Goal: Find specific page/section: Find specific page/section

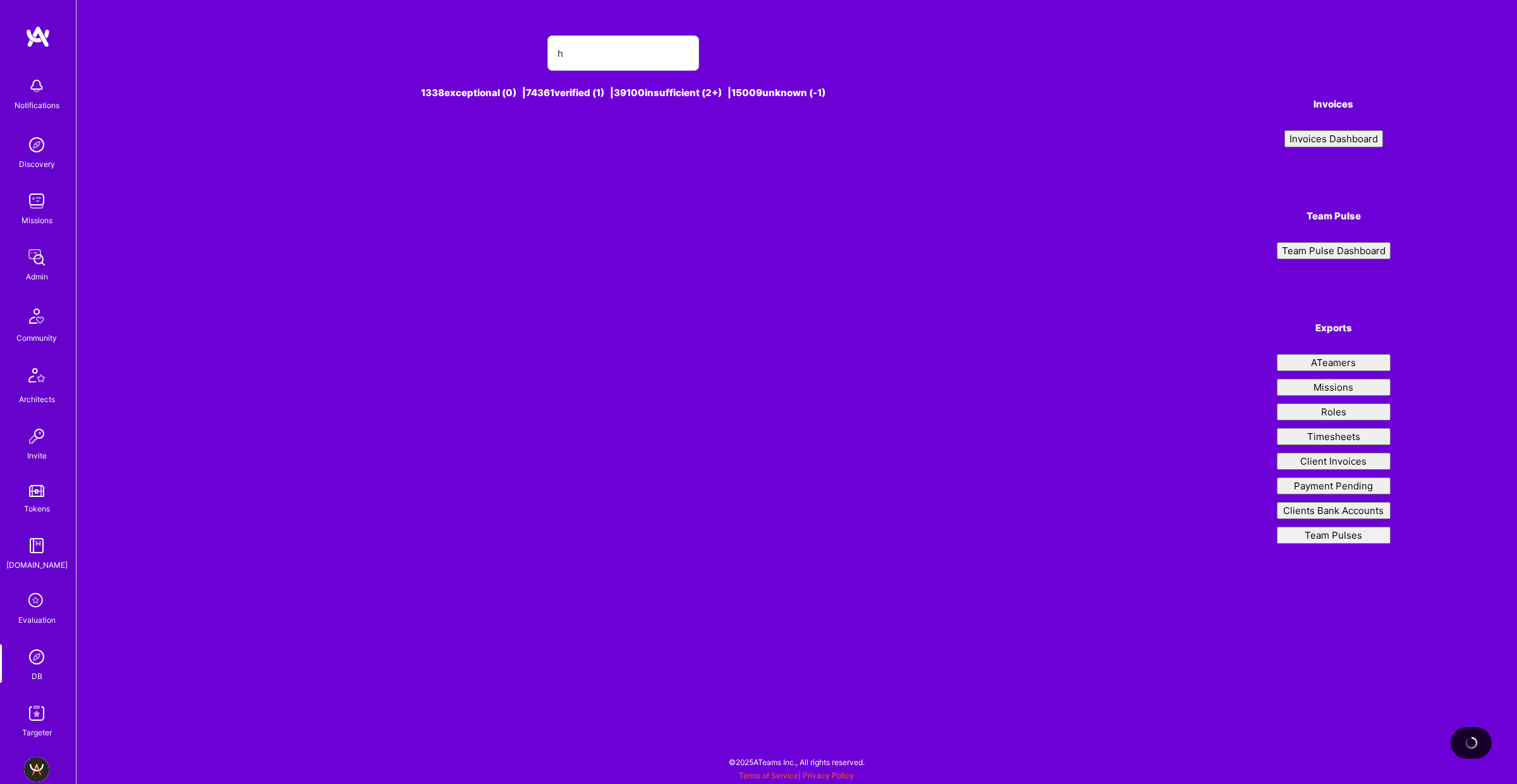
type input "hi"
type input "r"
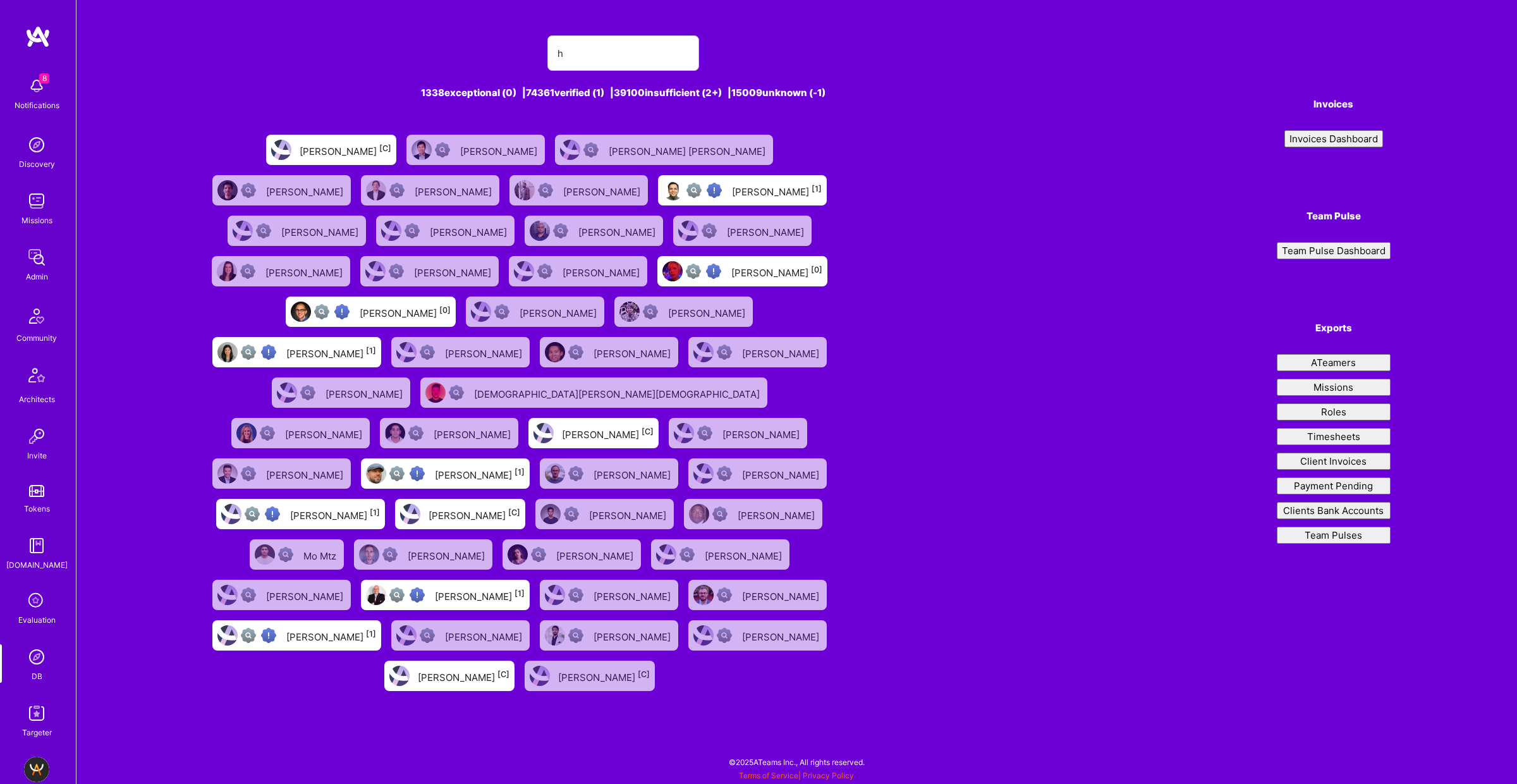
type input "[PERSON_NAME]"
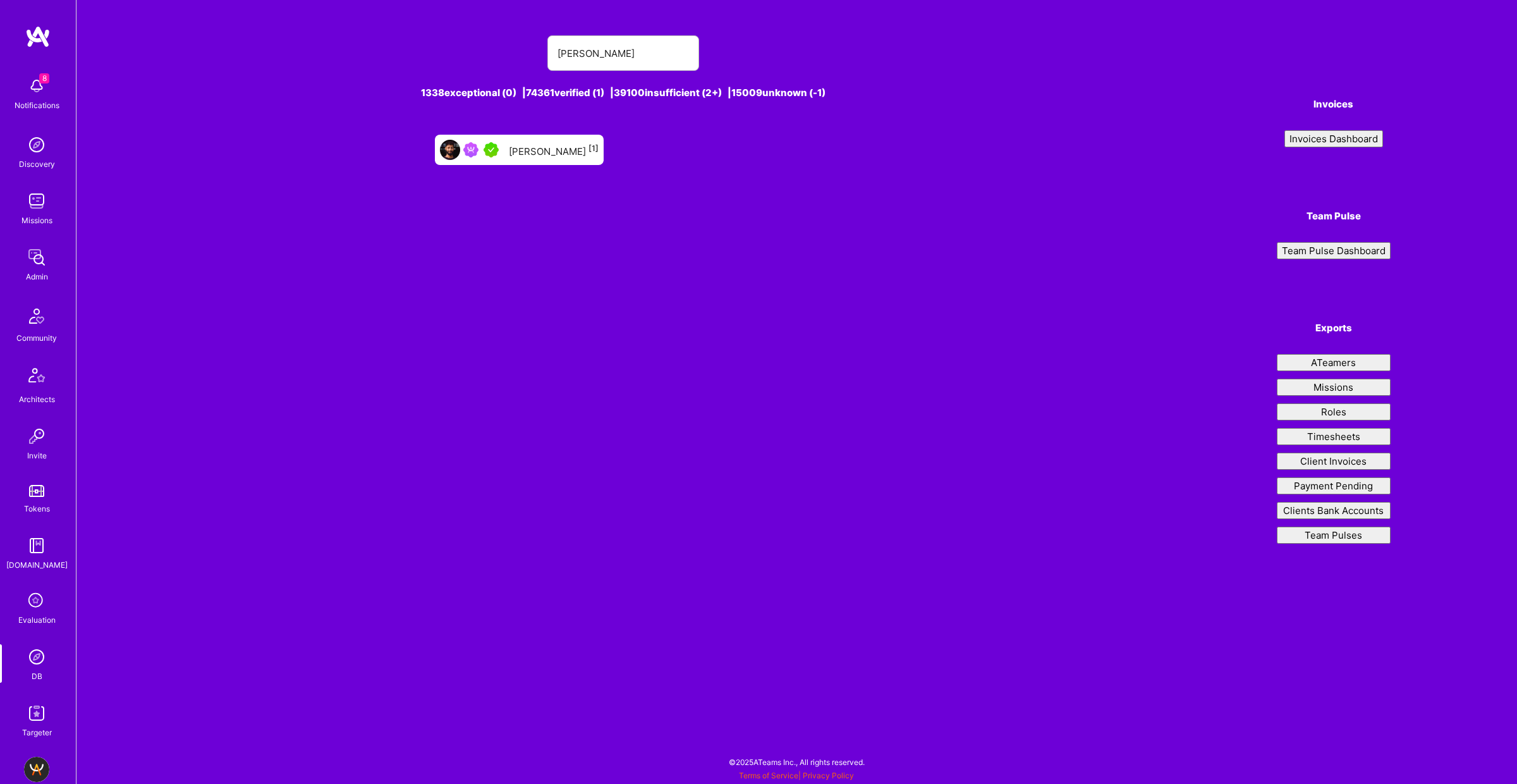
click at [512, 150] on div "[PERSON_NAME] [1]" at bounding box center [519, 149] width 169 height 31
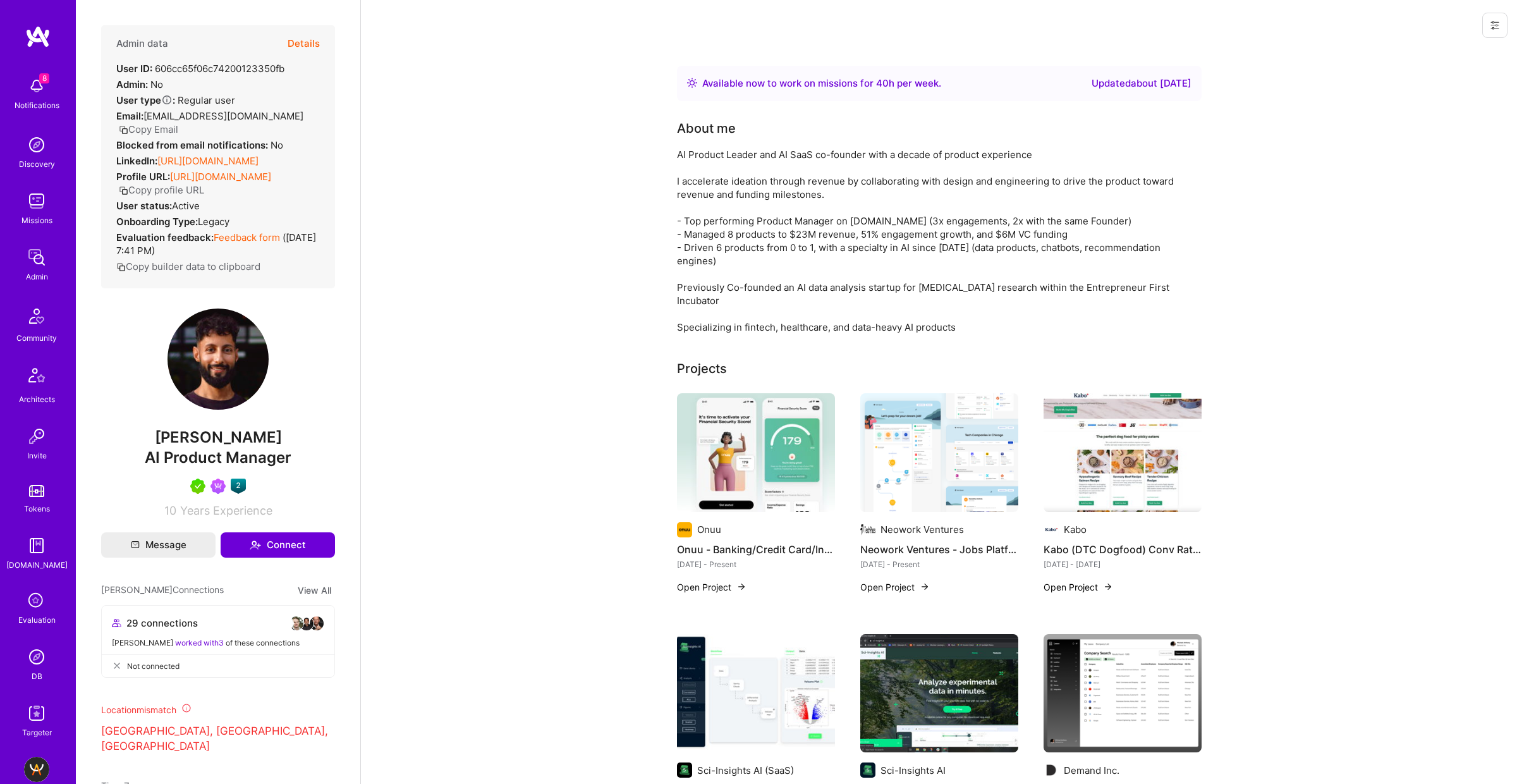
click at [303, 41] on button "Details" at bounding box center [303, 43] width 33 height 37
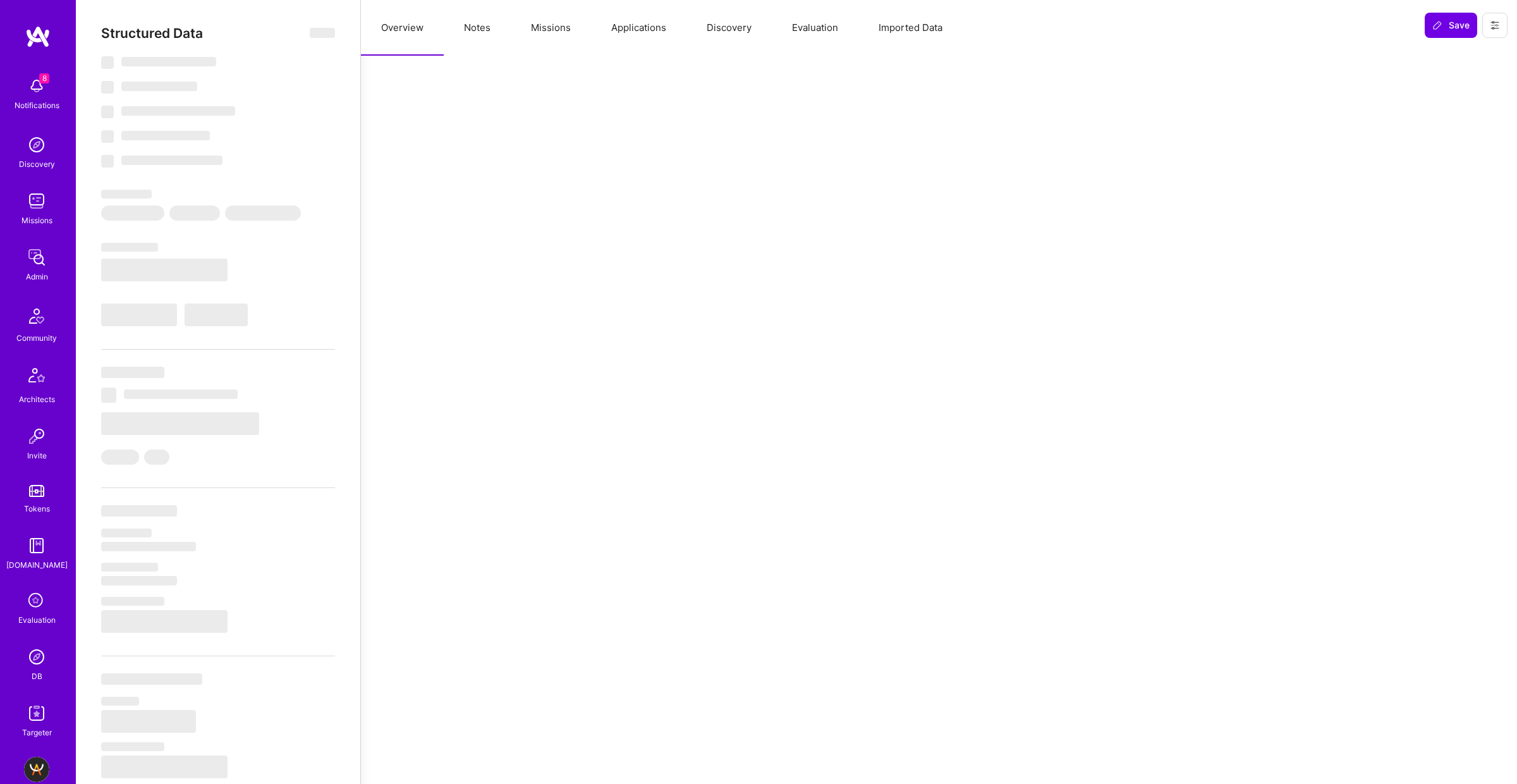
click at [556, 31] on button "Missions" at bounding box center [550, 28] width 80 height 55
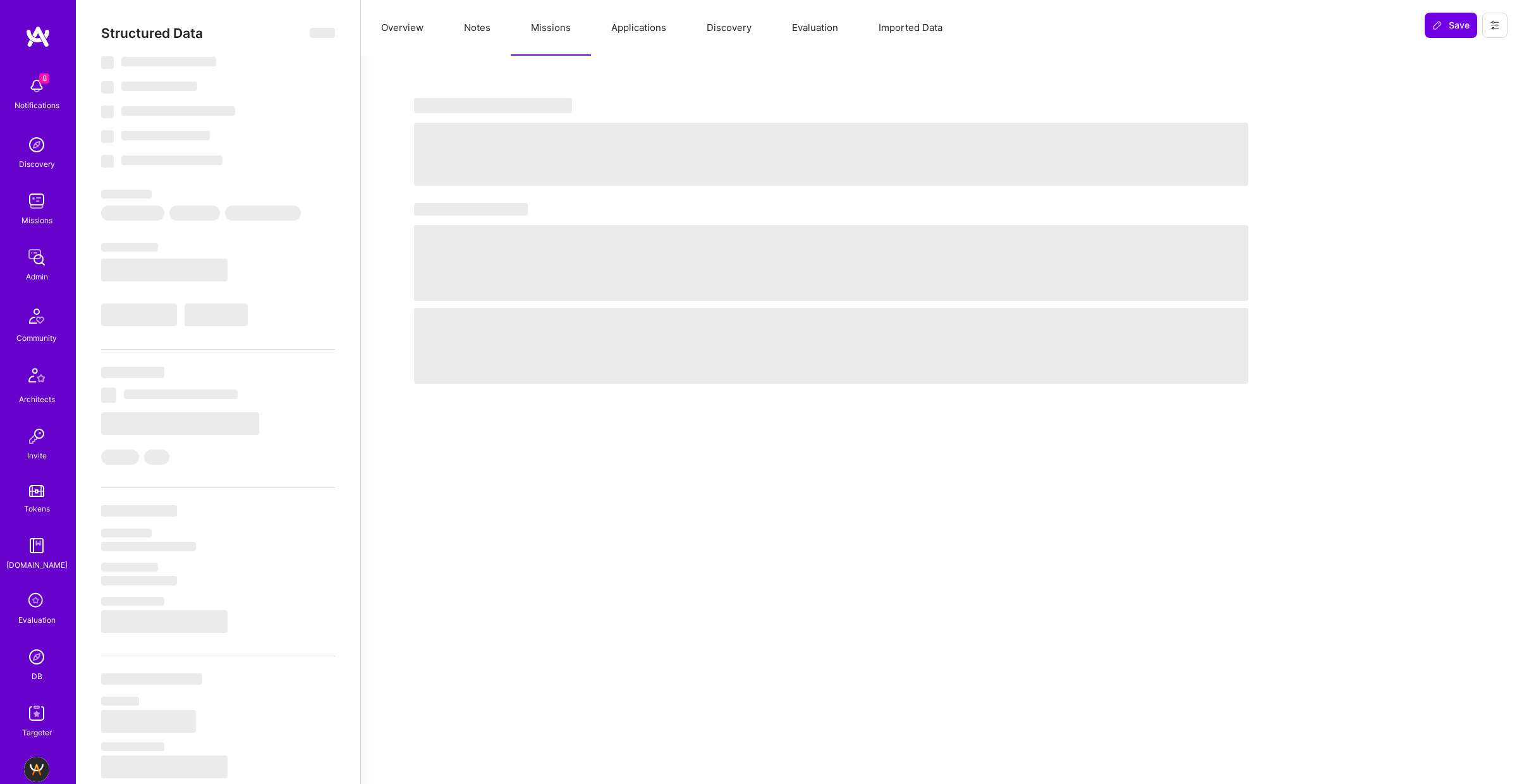
select select "Right Now"
select select "5"
select select "7"
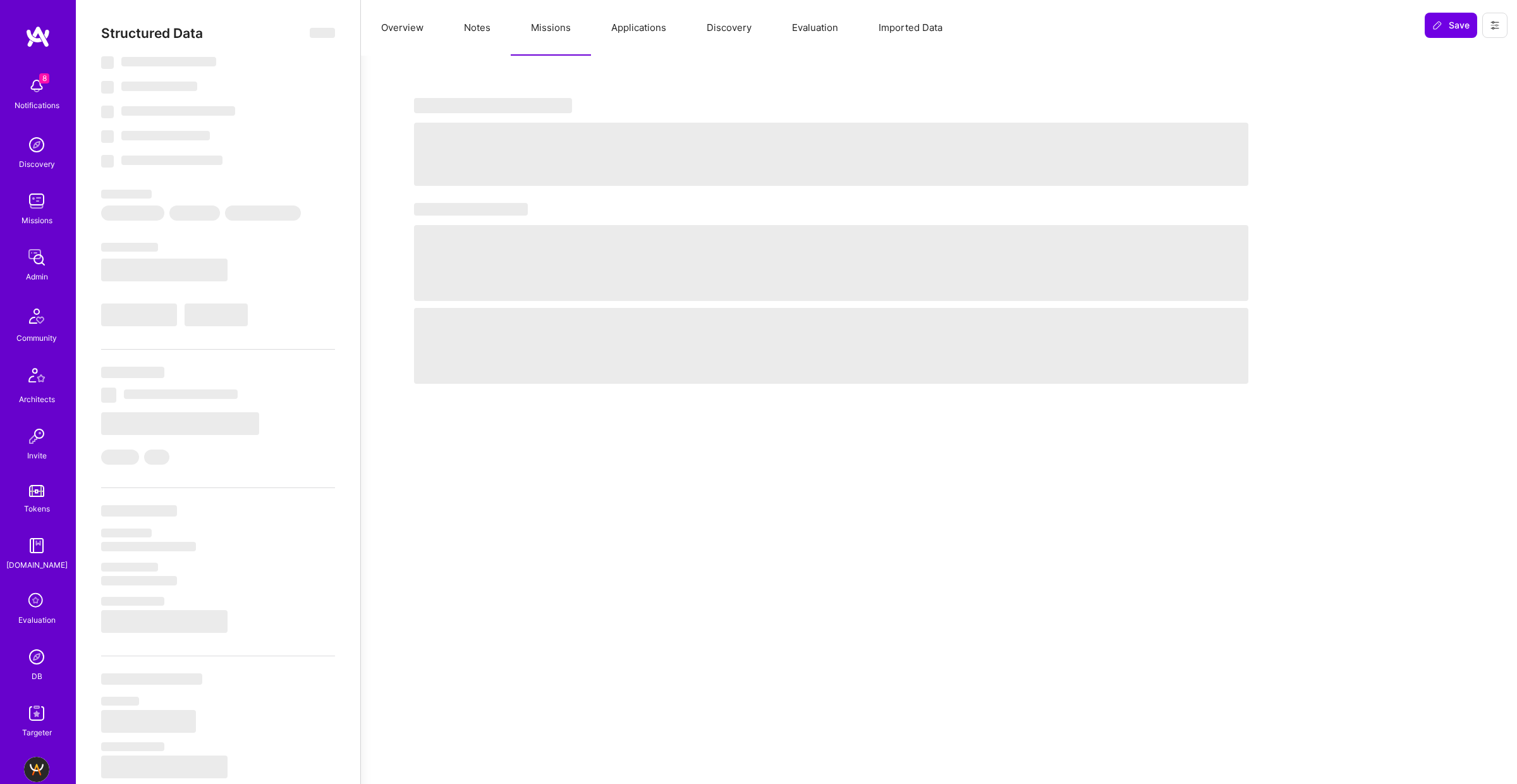
select select "CA"
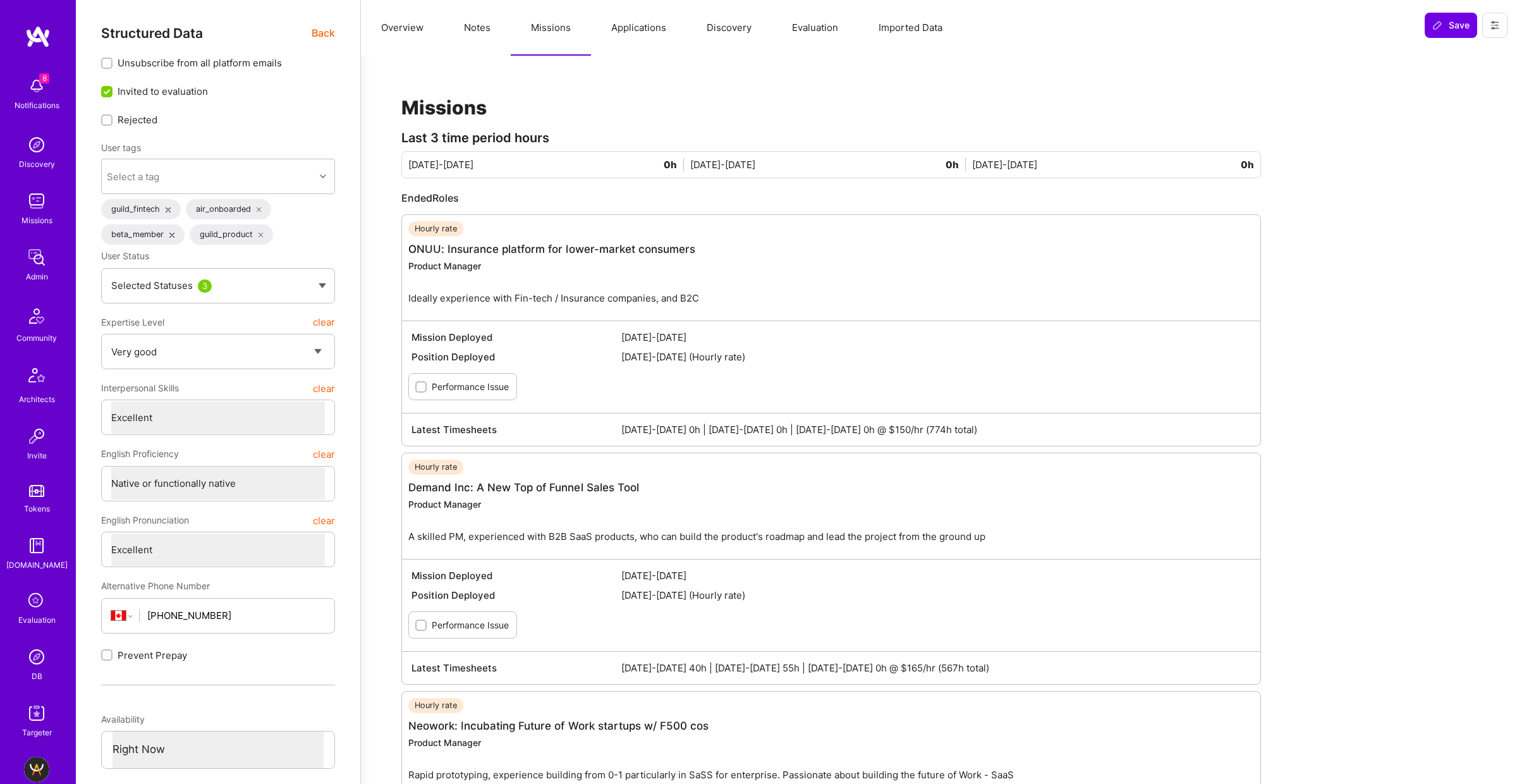
type textarea "x"
